Goal: Navigation & Orientation: Find specific page/section

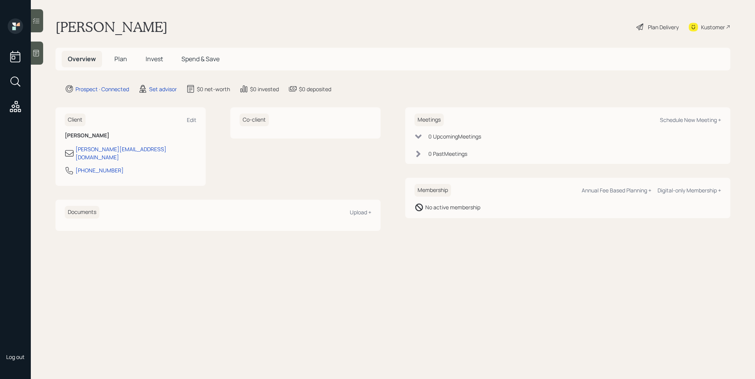
click at [40, 58] on div at bounding box center [37, 53] width 12 height 23
click at [34, 46] on div at bounding box center [37, 53] width 12 height 23
